Goal: Task Accomplishment & Management: Use online tool/utility

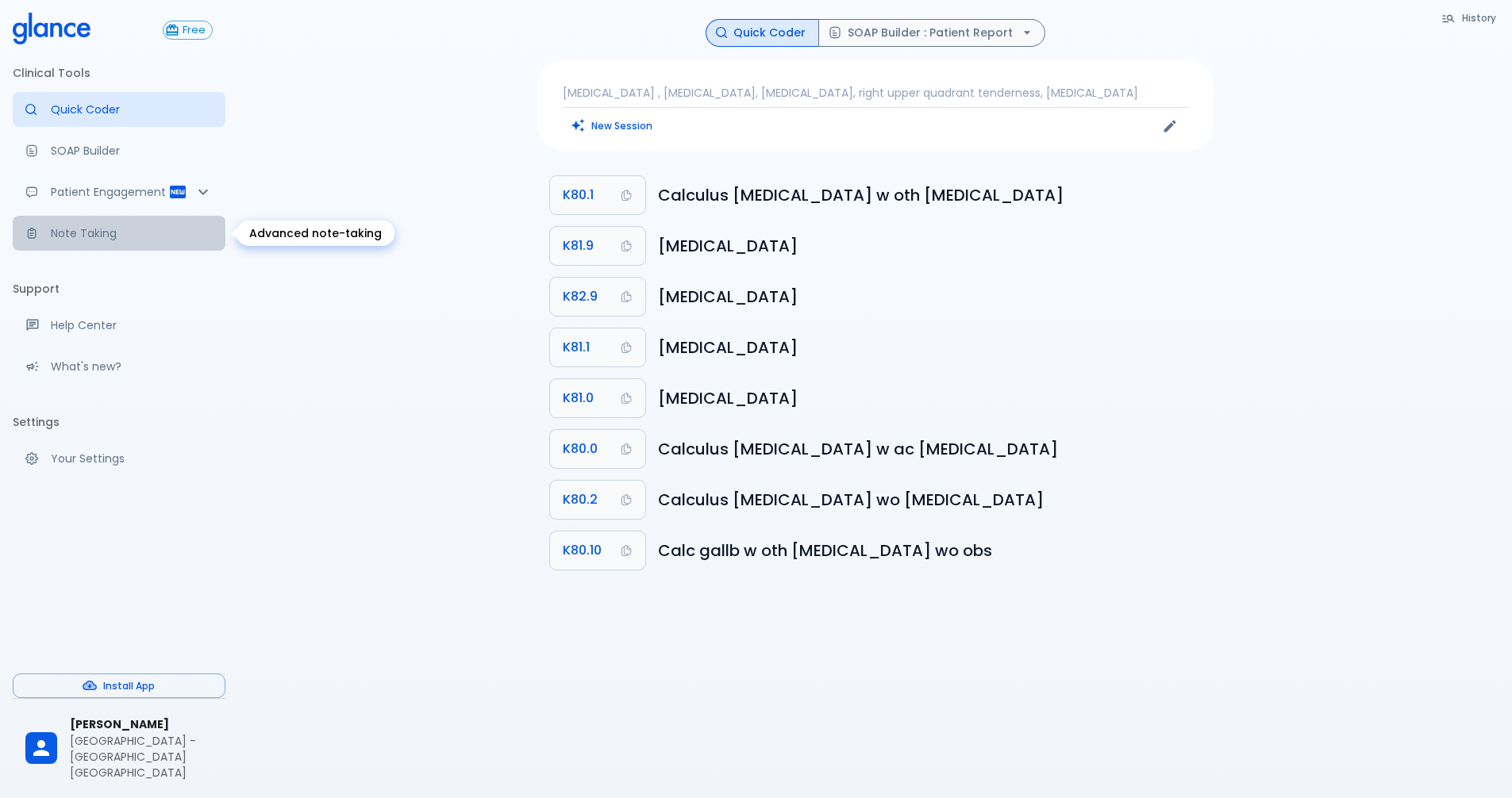
click at [112, 237] on p "Note Taking" at bounding box center [131, 233] width 161 height 16
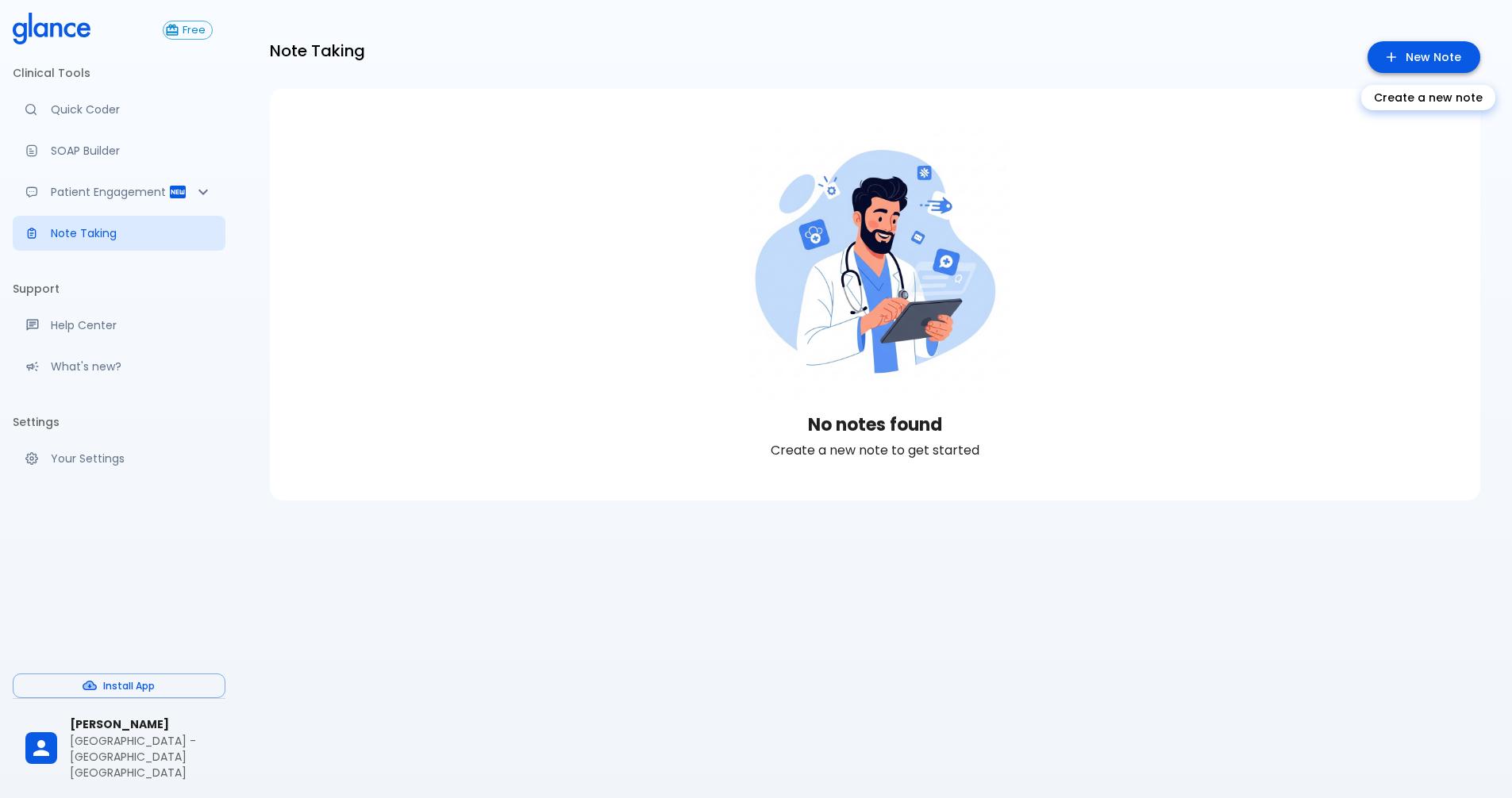
click at [1421, 46] on link "New Note" at bounding box center [1423, 57] width 113 height 32
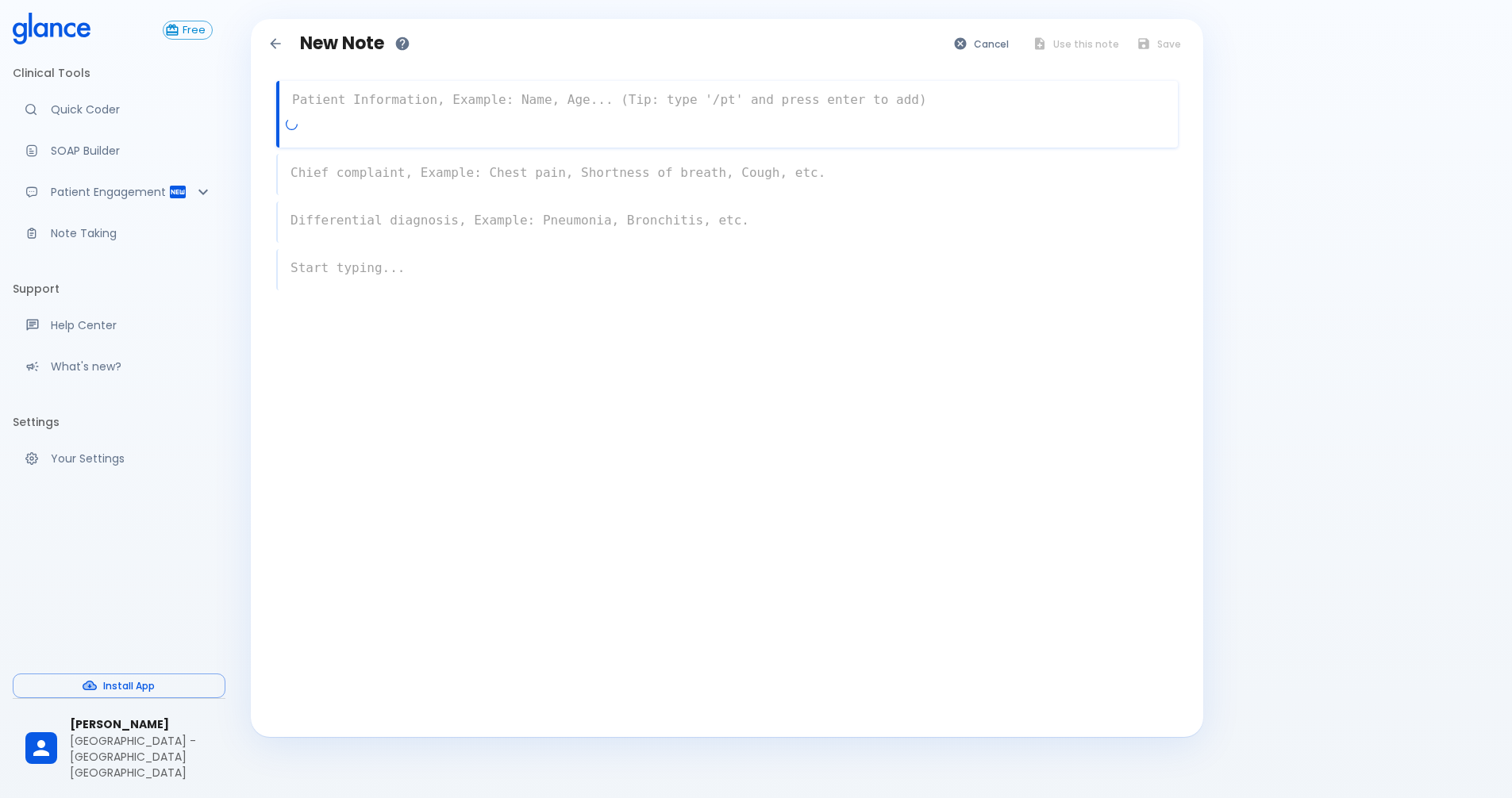
click at [357, 101] on textarea at bounding box center [728, 100] width 898 height 31
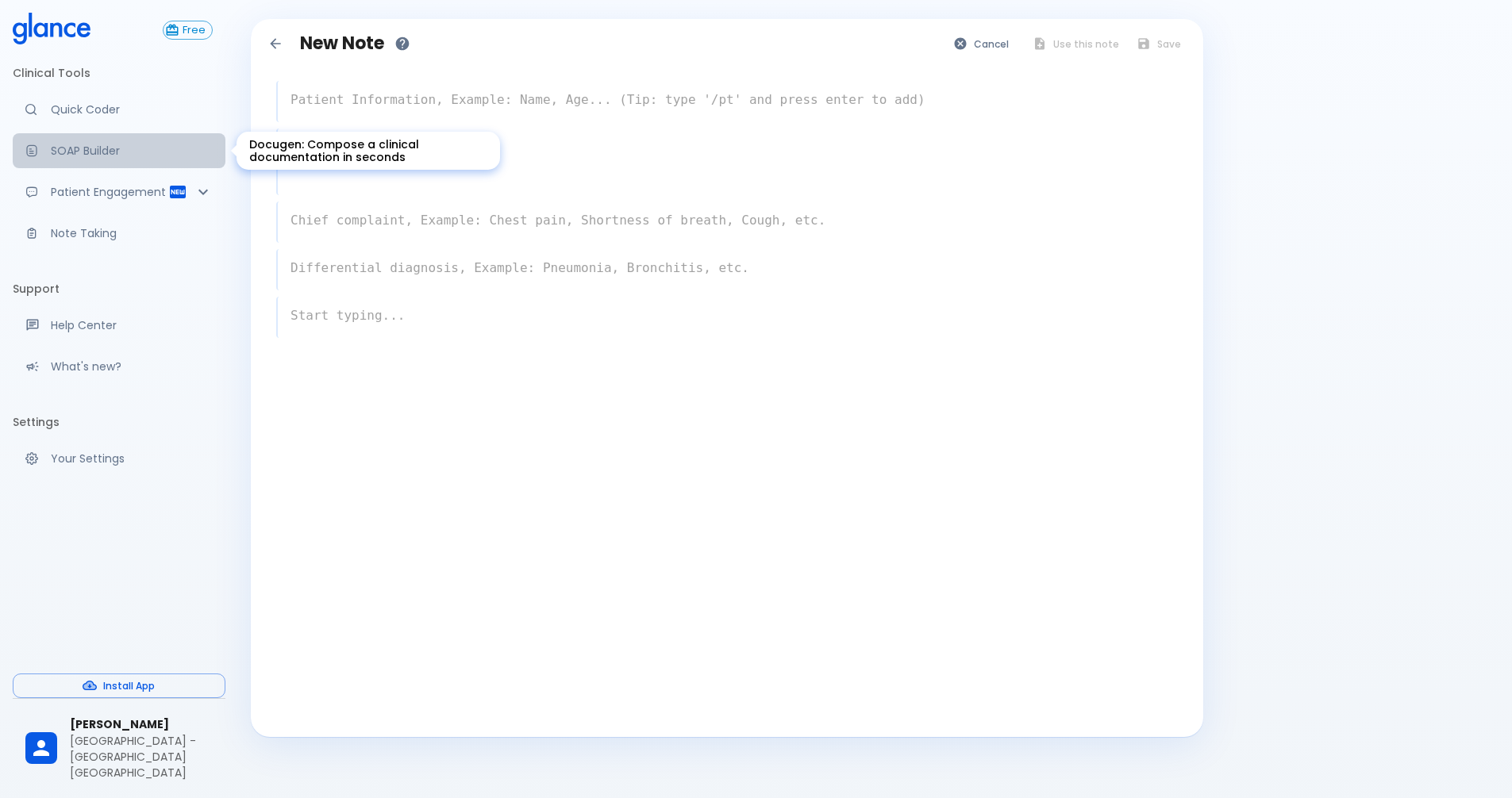
click at [68, 148] on p "SOAP Builder" at bounding box center [131, 150] width 161 height 16
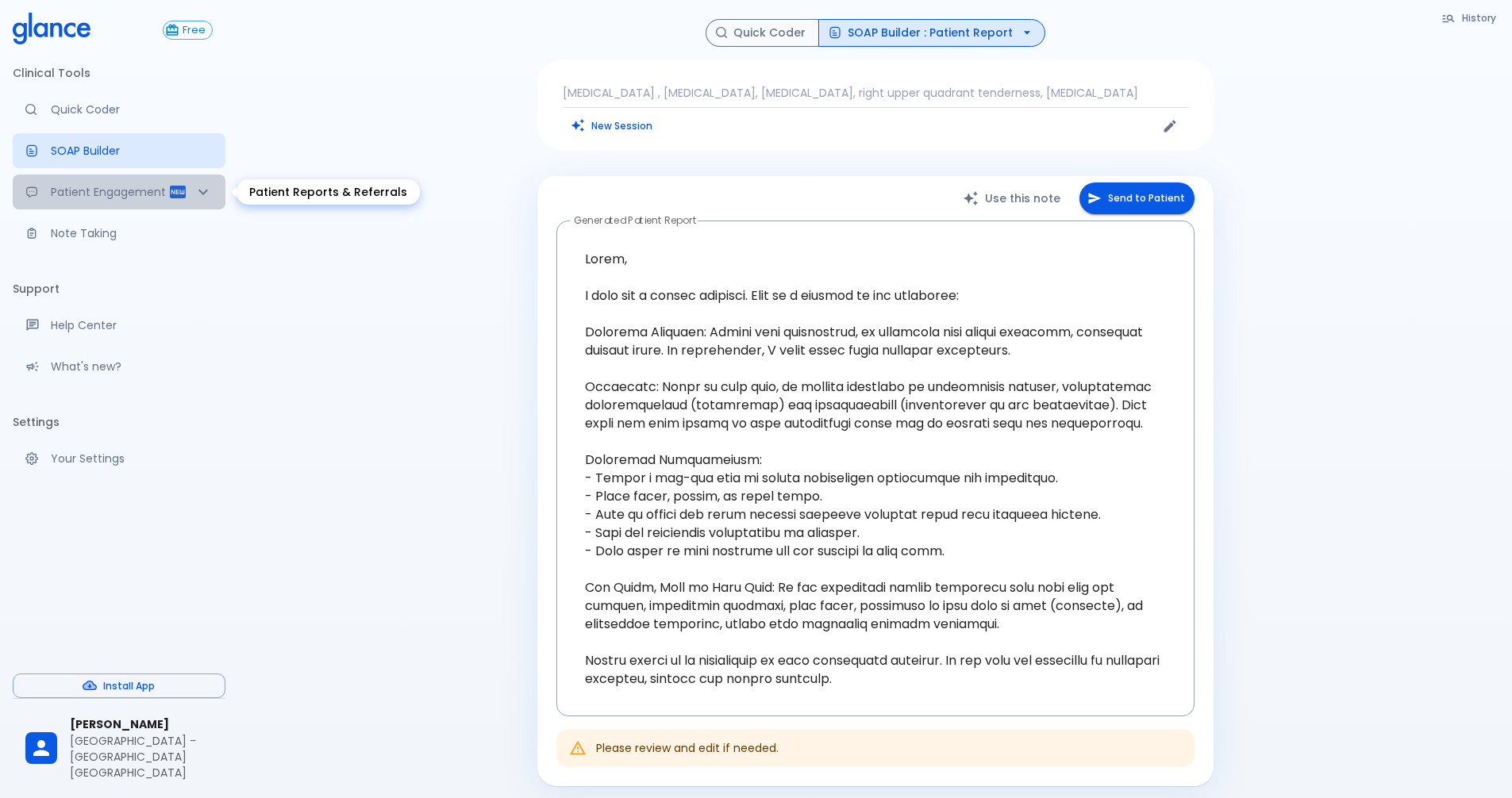
click at [157, 186] on p "Patient Engagement" at bounding box center [109, 192] width 118 height 16
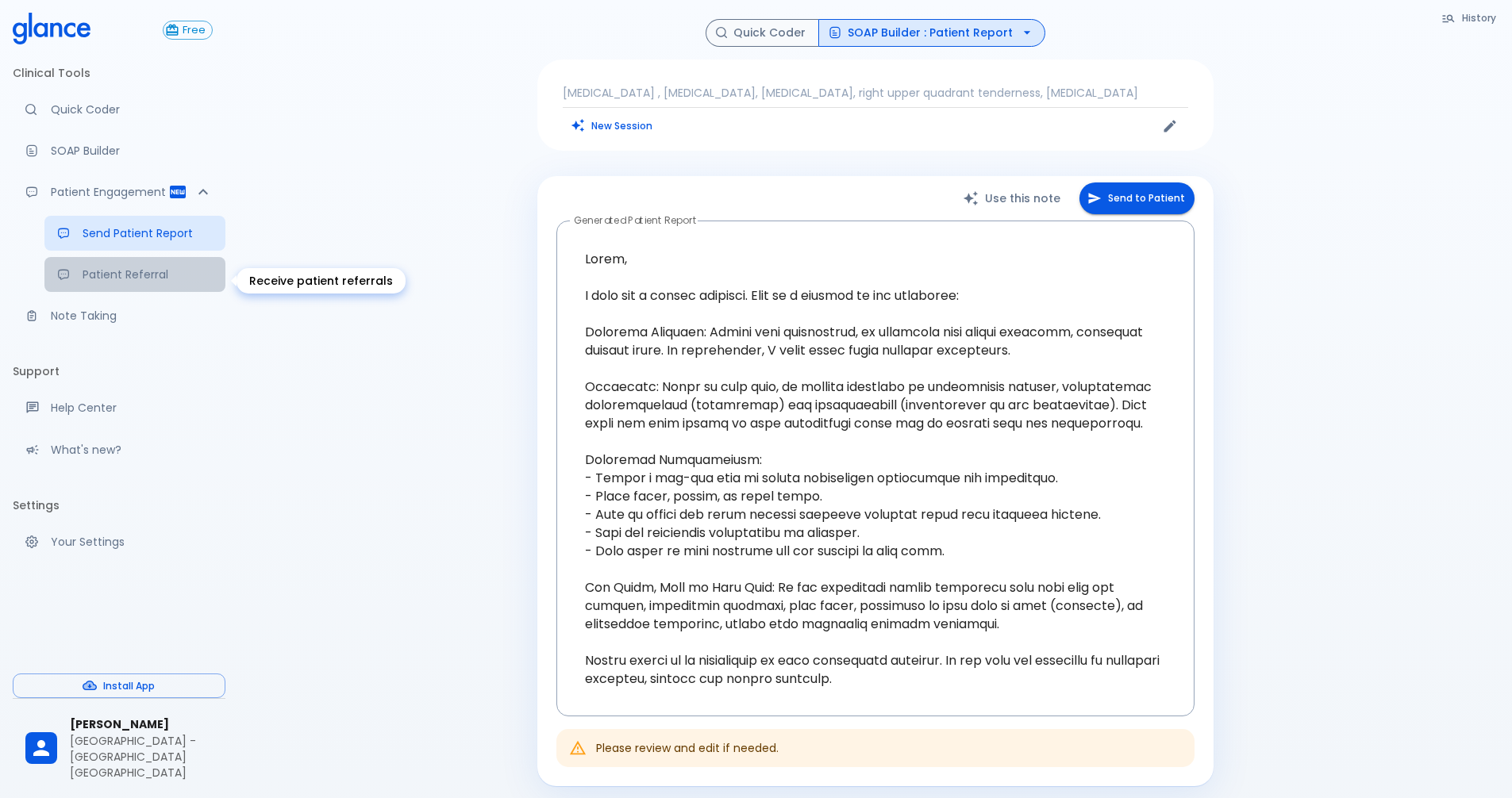
click at [120, 290] on link "Patient Referral" at bounding box center [135, 275] width 180 height 35
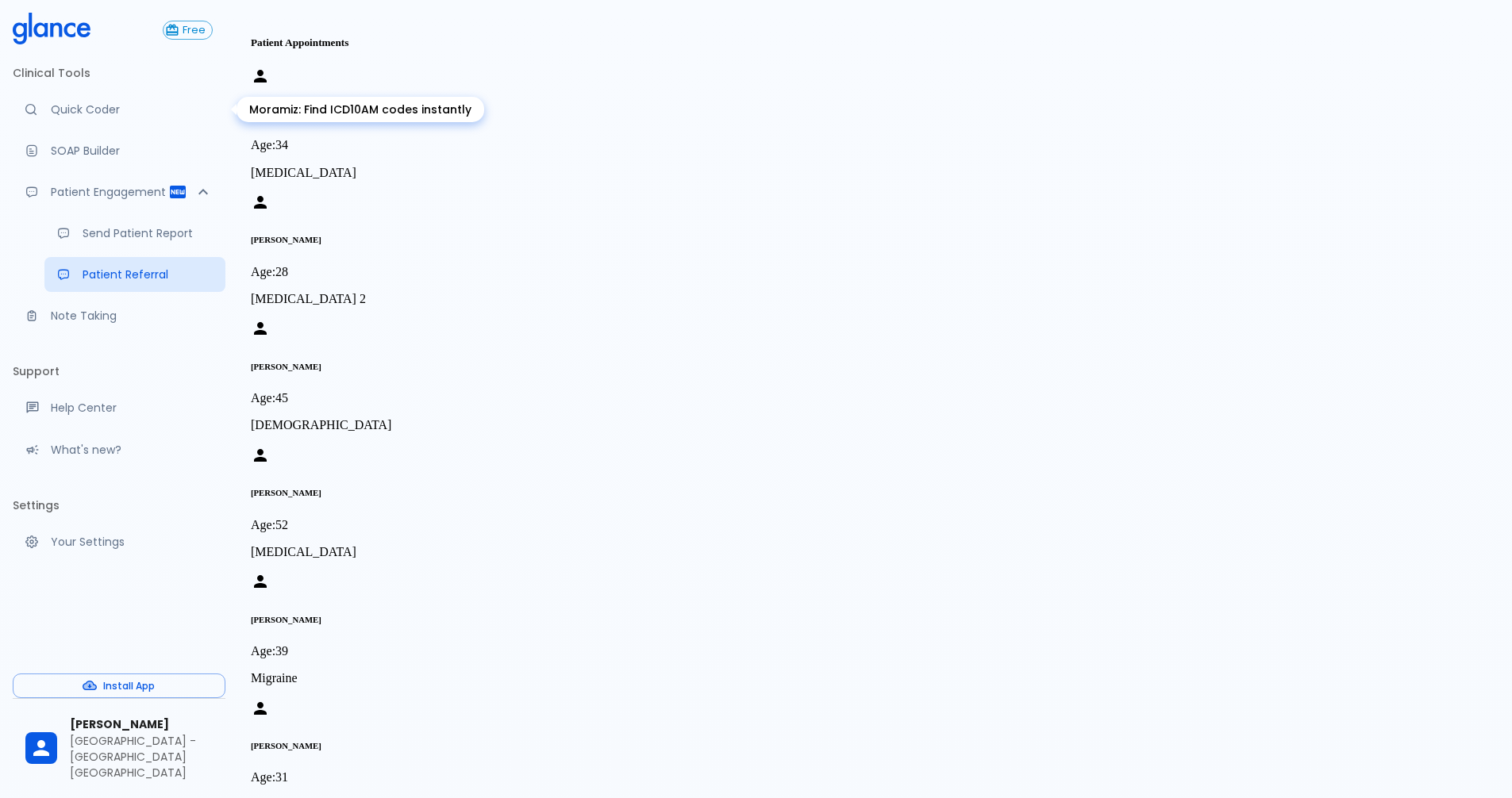
click at [68, 111] on p "Quick Coder" at bounding box center [131, 109] width 161 height 16
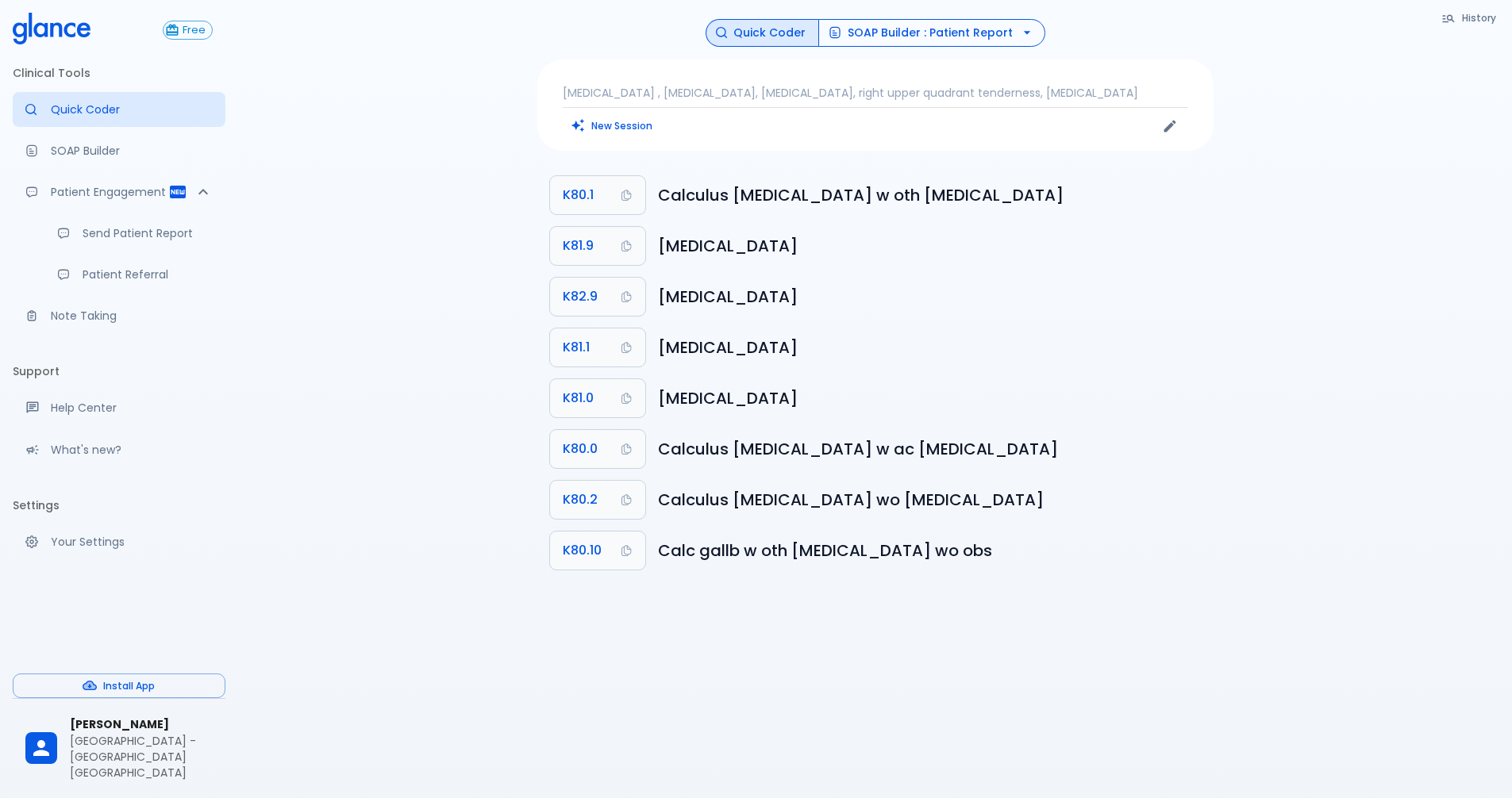
click at [910, 33] on button "SOAP Builder : Patient Report" at bounding box center [931, 32] width 227 height 28
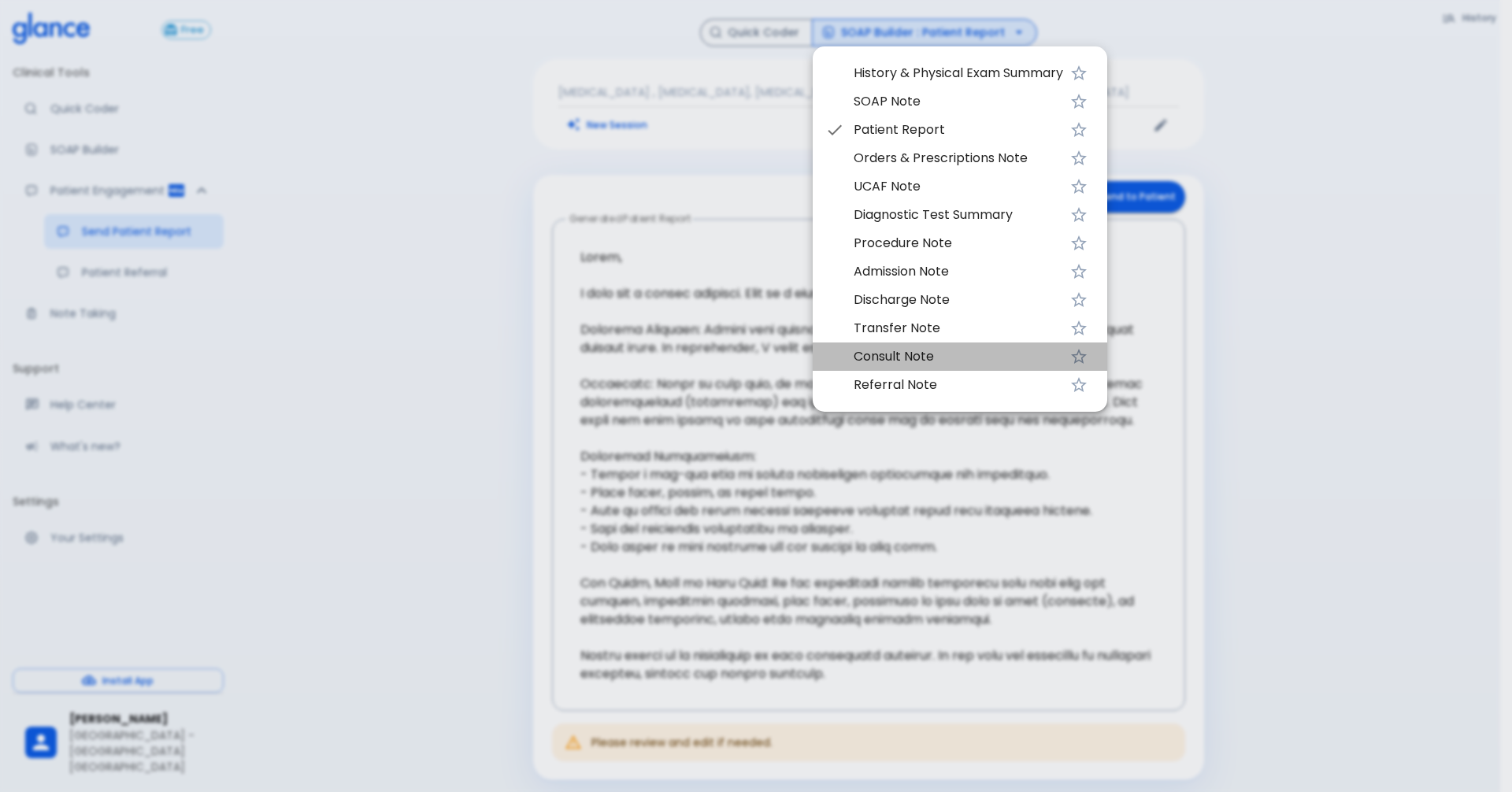
drag, startPoint x: 919, startPoint y: 347, endPoint x: 893, endPoint y: 353, distance: 26.7
click at [917, 348] on span "Consult Note" at bounding box center [959, 356] width 209 height 19
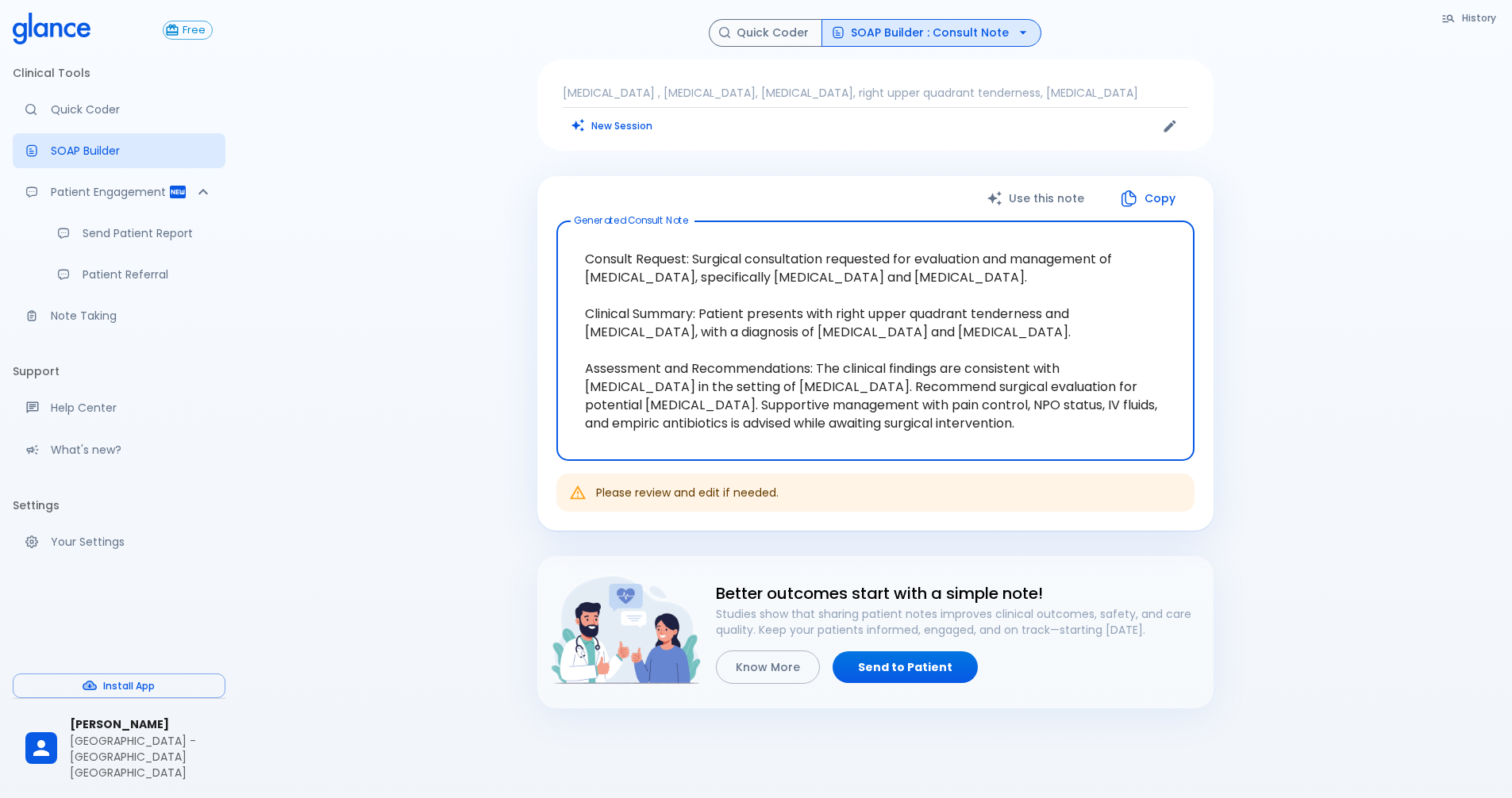
drag, startPoint x: 1024, startPoint y: 428, endPoint x: 542, endPoint y: 219, distance: 525.4
click at [542, 219] on div "Use this note Copy Generated Consult Note Consult Request: Surgical consultatio…" at bounding box center [876, 353] width 676 height 355
